Goal: Information Seeking & Learning: Learn about a topic

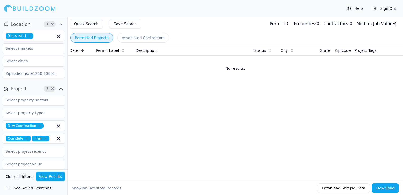
click at [28, 35] on icon "button" at bounding box center [29, 35] width 3 height 3
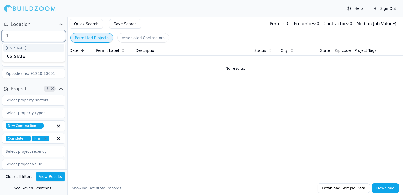
type input "flo"
click at [34, 46] on div "[US_STATE]" at bounding box center [33, 48] width 60 height 8
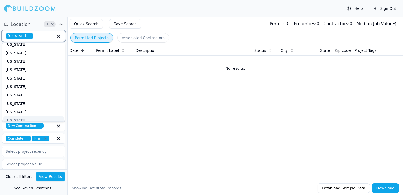
scroll to position [132, 0]
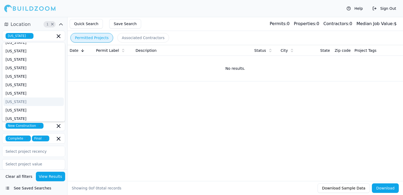
click at [173, 25] on div "Quick Search Save Search Permits: 0 Properties: 0 Contractors: 0 Median Job Val…" at bounding box center [236, 24] width 336 height 14
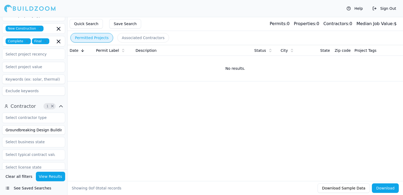
scroll to position [106, 0]
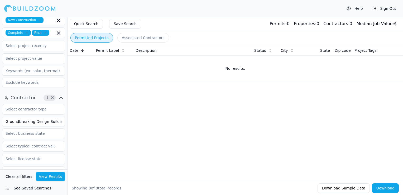
click at [32, 121] on input "Groundbreaking Design Building" at bounding box center [33, 122] width 63 height 10
click at [49, 178] on button "View Results" at bounding box center [51, 177] width 30 height 10
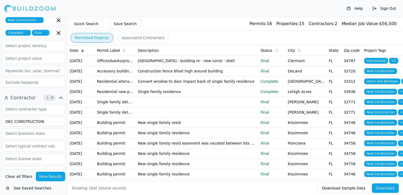
click at [218, 65] on td "[GEOGRAPHIC_DATA] - building m - new const - shell" at bounding box center [197, 61] width 123 height 10
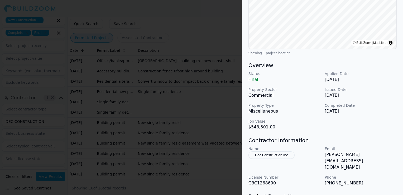
scroll to position [106, 0]
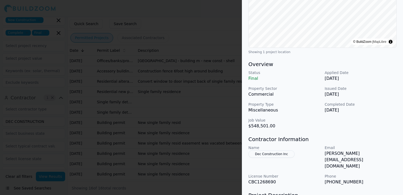
click at [139, 109] on div at bounding box center [201, 97] width 403 height 195
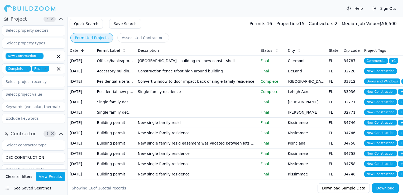
scroll to position [132, 0]
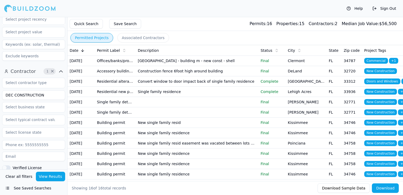
drag, startPoint x: 41, startPoint y: 97, endPoint x: -1, endPoint y: 91, distance: 42.9
click at [0, 91] on html "Help Sign Out Location 1 × [US_STATE] Project 3 × New Construction Complete Fin…" at bounding box center [201, 97] width 403 height 195
type input "Corsa"
click at [56, 177] on button "View Results" at bounding box center [51, 177] width 30 height 10
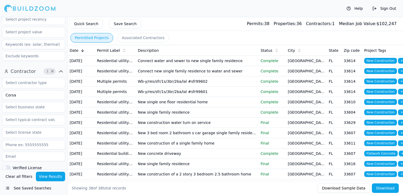
click at [169, 63] on td "Connect water and sewer to new single family residence" at bounding box center [197, 61] width 123 height 10
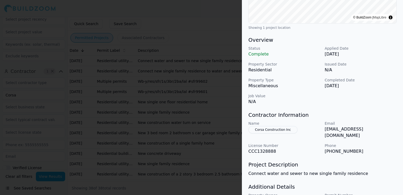
scroll to position [132, 0]
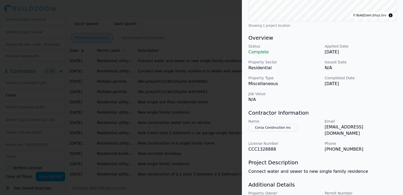
click at [267, 128] on button "Corsa Construction Inc" at bounding box center [273, 127] width 49 height 7
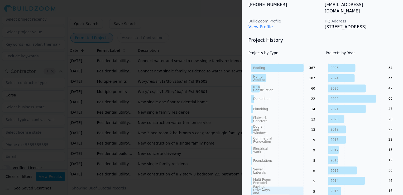
scroll to position [0, 0]
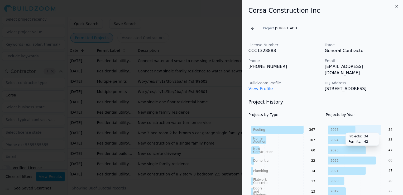
click at [343, 126] on icon at bounding box center [342, 130] width 27 height 8
click at [257, 86] on link "View Profile" at bounding box center [261, 88] width 25 height 5
click at [199, 31] on div at bounding box center [201, 97] width 403 height 195
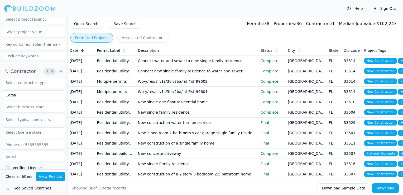
click at [184, 64] on td "Connect water and sewer to new single family residence" at bounding box center [197, 61] width 123 height 10
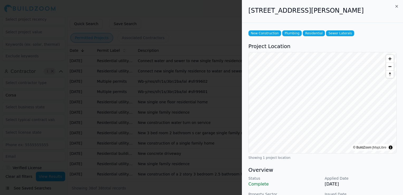
click at [191, 79] on div at bounding box center [201, 97] width 403 height 195
